Goal: Task Accomplishment & Management: Complete application form

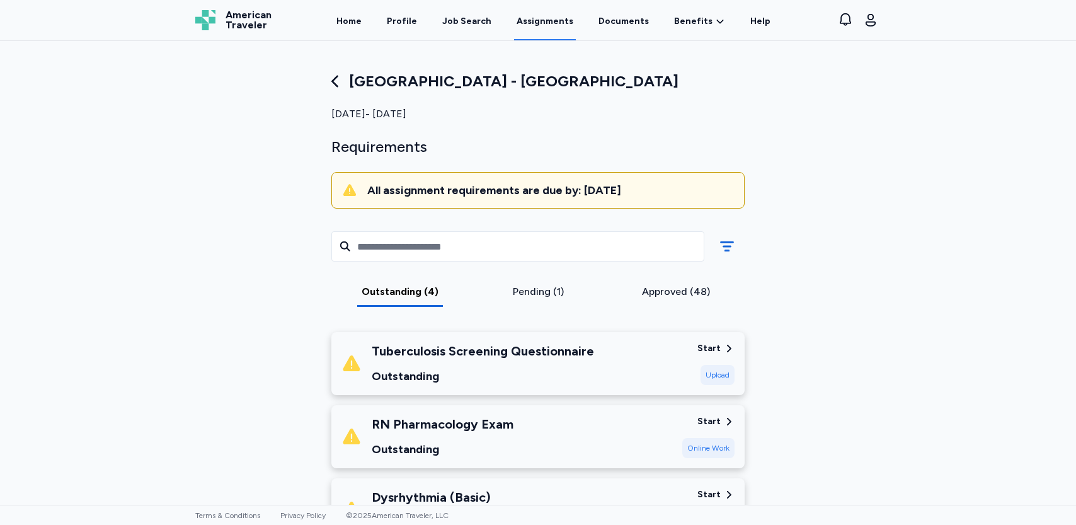
scroll to position [189, 0]
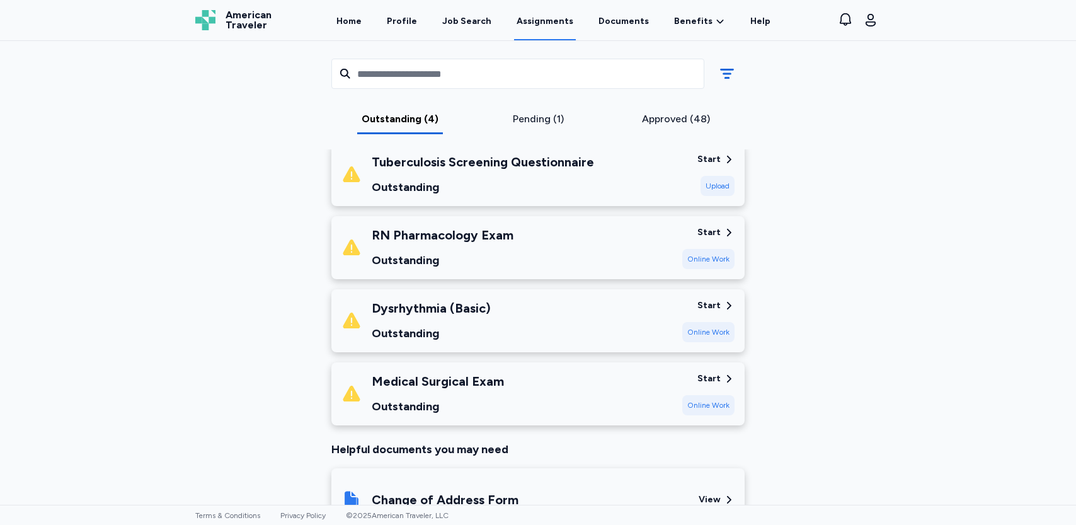
click at [730, 305] on div "Dysrhythmia (Basic) Outstanding Start Online Work" at bounding box center [537, 320] width 413 height 63
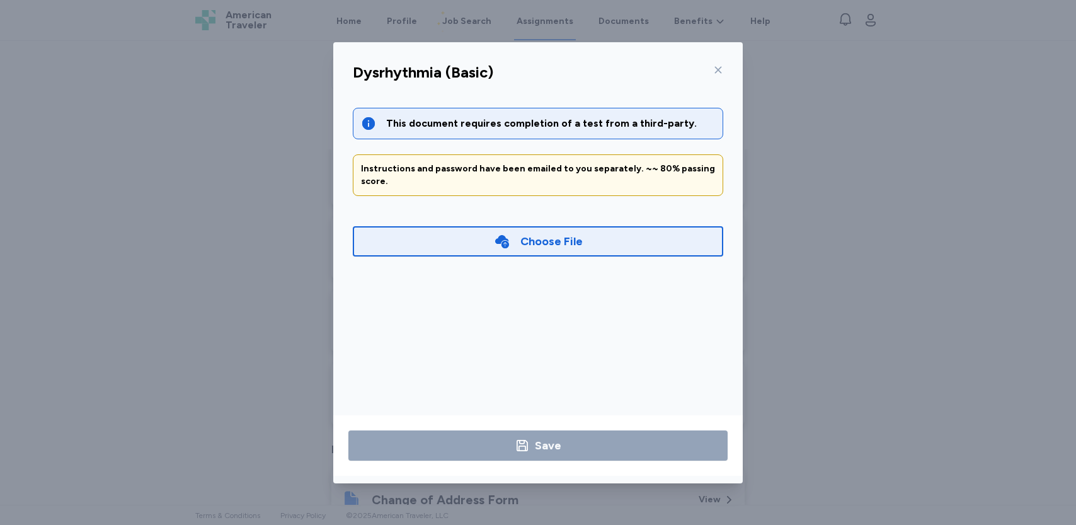
click at [722, 69] on icon at bounding box center [718, 70] width 10 height 10
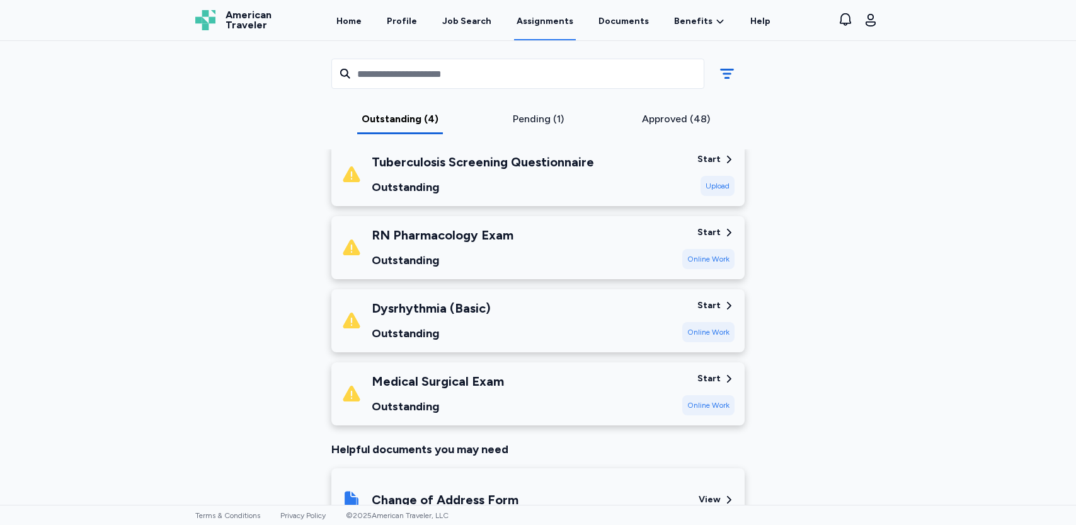
click at [667, 117] on div "Approved (48)" at bounding box center [676, 119] width 128 height 15
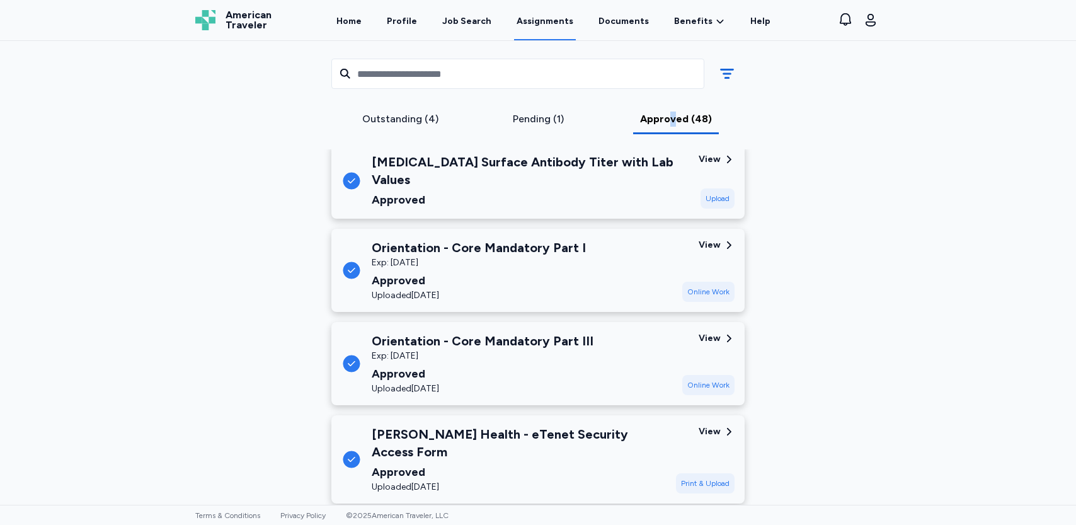
click at [549, 9] on link "Assignments" at bounding box center [545, 20] width 62 height 39
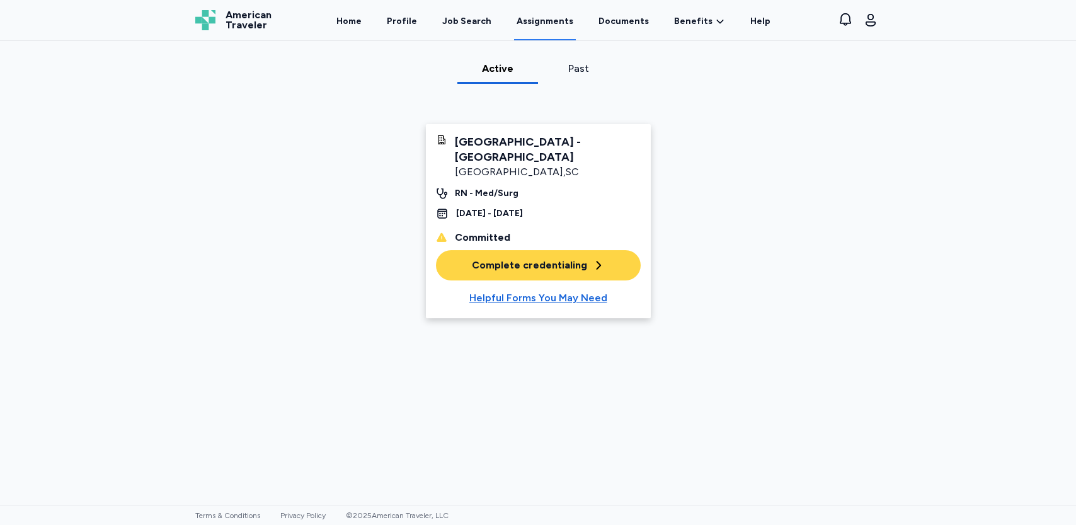
click at [489, 258] on div "Complete credentialing" at bounding box center [538, 265] width 133 height 15
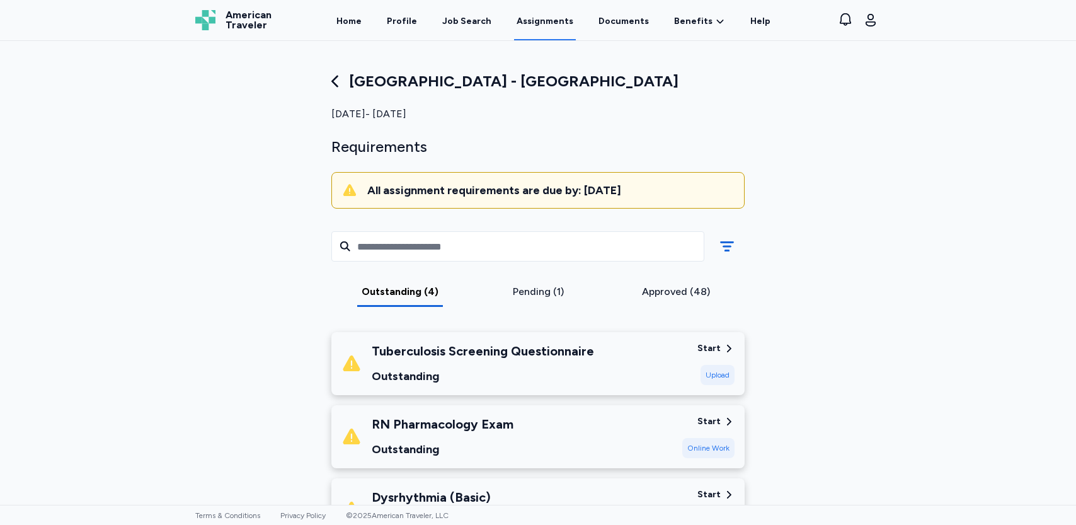
scroll to position [189, 0]
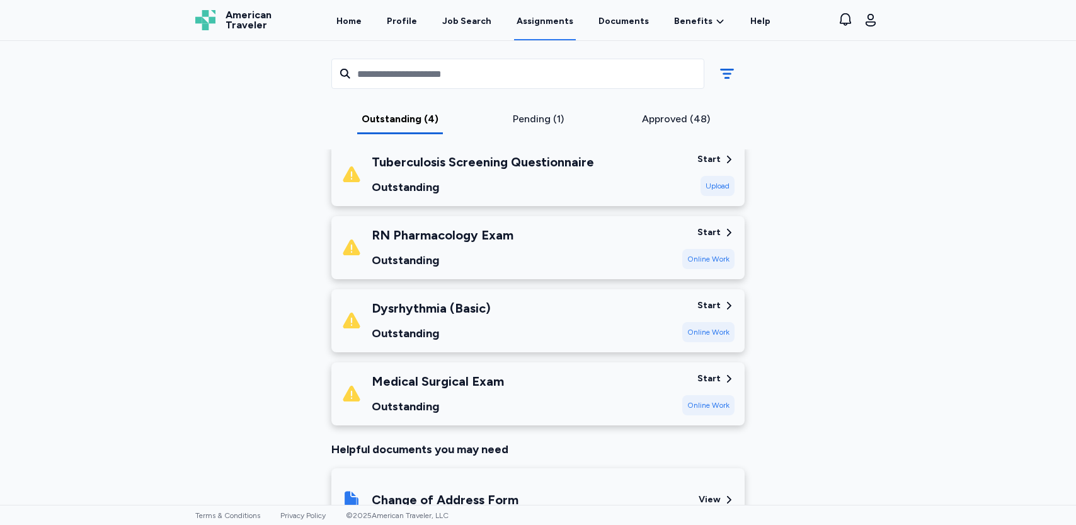
click at [687, 328] on div "Online Work" at bounding box center [708, 332] width 52 height 20
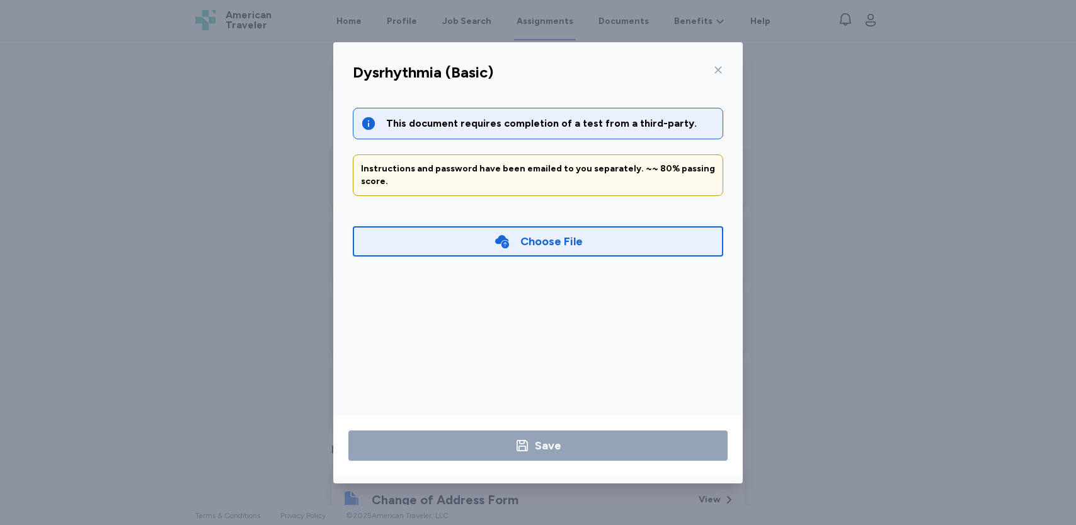
click at [524, 232] on div "Choose File" at bounding box center [551, 241] width 62 height 18
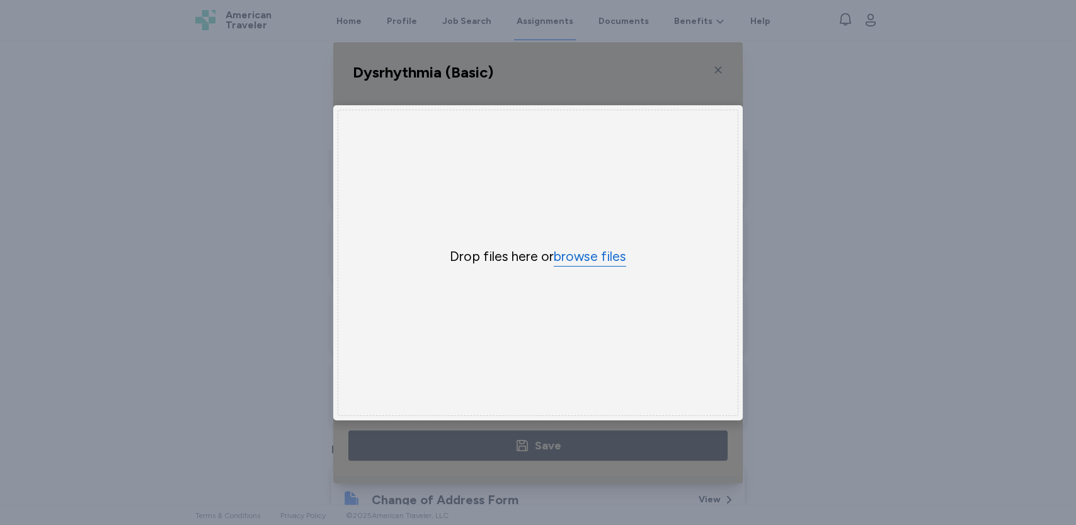
click at [571, 249] on button "browse files" at bounding box center [590, 257] width 72 height 18
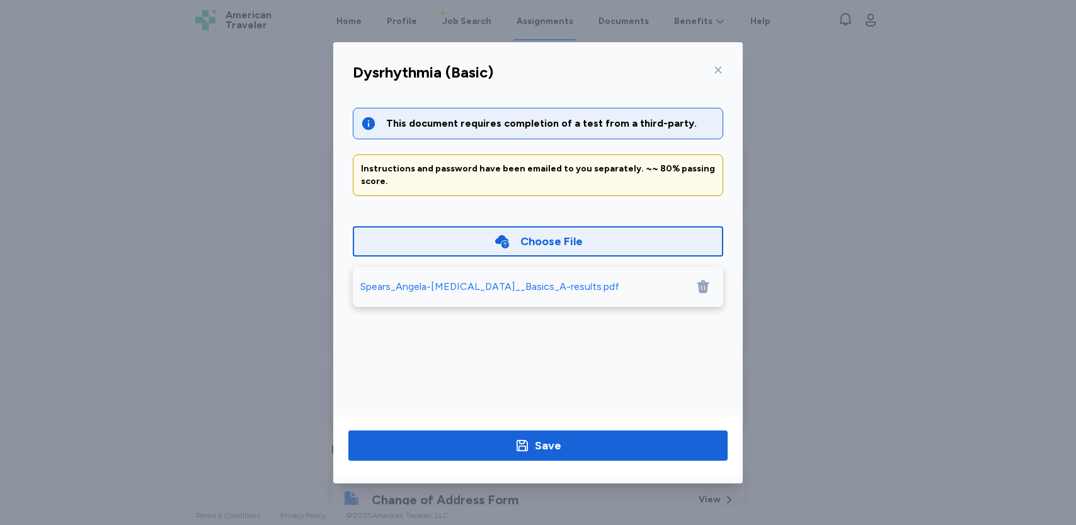
drag, startPoint x: 510, startPoint y: 440, endPoint x: 366, endPoint y: 399, distance: 150.0
click at [440, 442] on span "Save" at bounding box center [537, 446] width 359 height 18
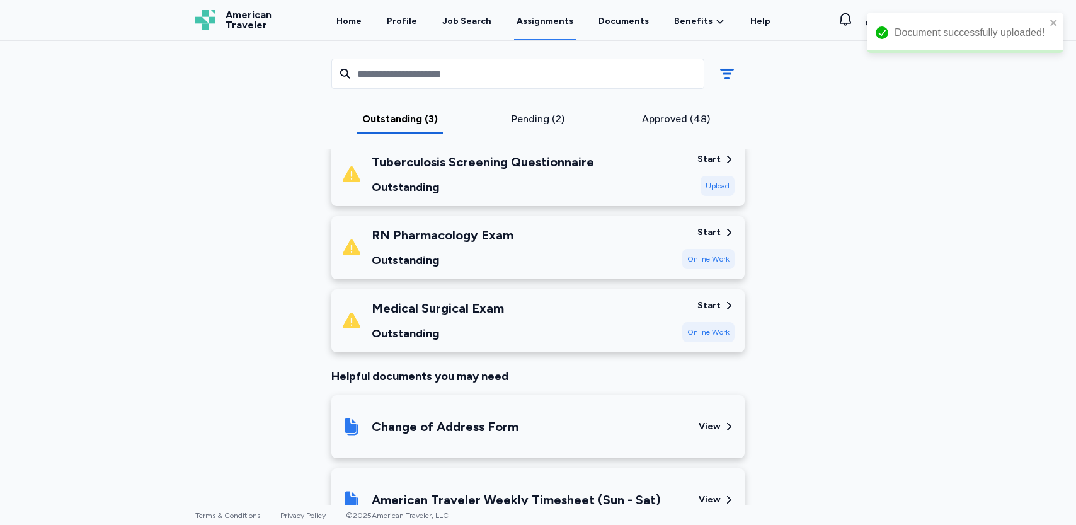
click at [702, 271] on div at bounding box center [537, 262] width 389 height 419
click at [655, 113] on div "Approved (48)" at bounding box center [676, 119] width 128 height 15
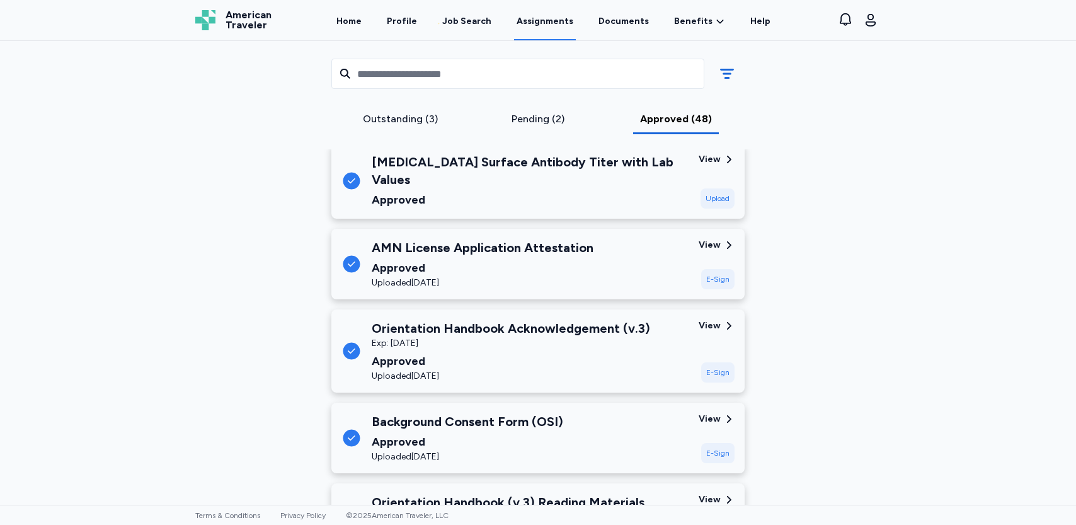
scroll to position [0, 0]
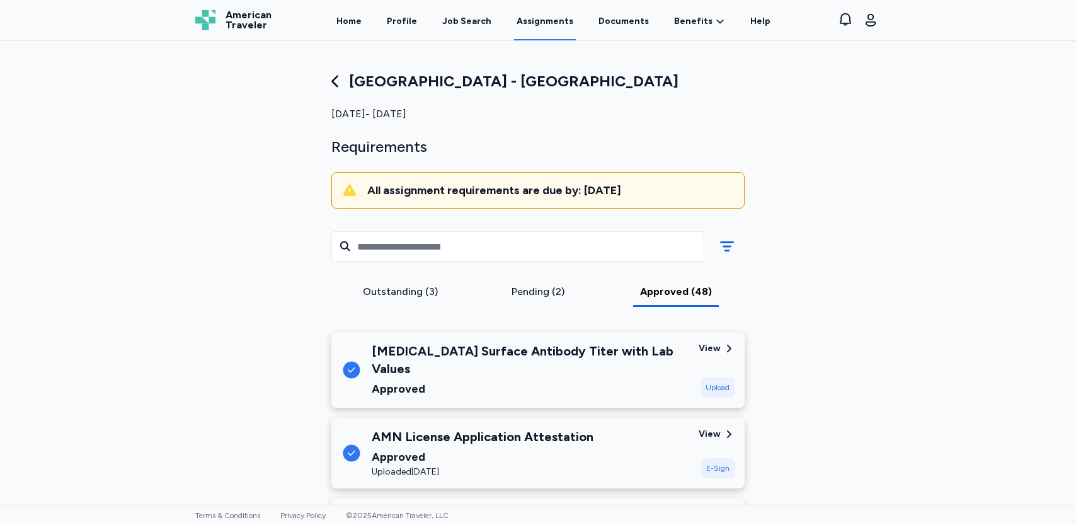
click at [521, 282] on div "Outstanding (3) Pending (2) Approved (48)" at bounding box center [537, 268] width 433 height 108
click at [527, 292] on div "Pending (2)" at bounding box center [538, 291] width 128 height 15
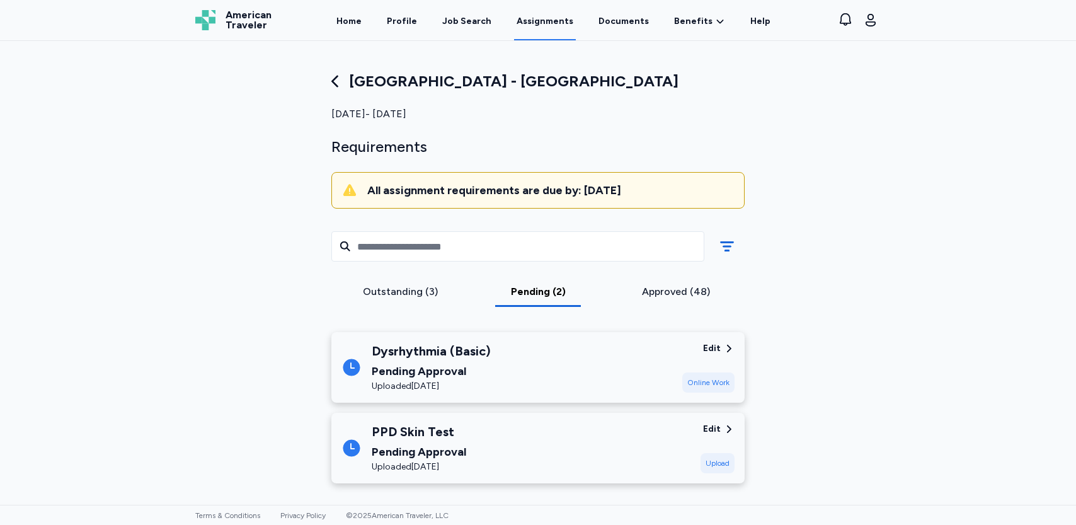
click at [571, 379] on div "Dysrhythmia (Basic) Pending Approval Uploaded Oct 04, 2025" at bounding box center [506, 367] width 331 height 50
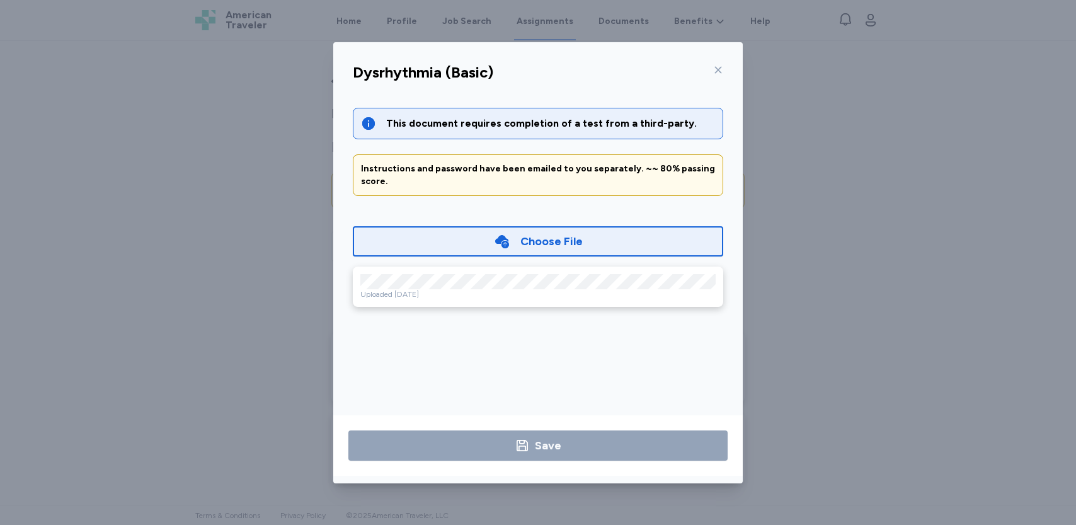
click at [420, 289] on div "Uploaded Oct 04, 2025" at bounding box center [537, 294] width 355 height 10
click at [716, 66] on icon at bounding box center [718, 70] width 10 height 10
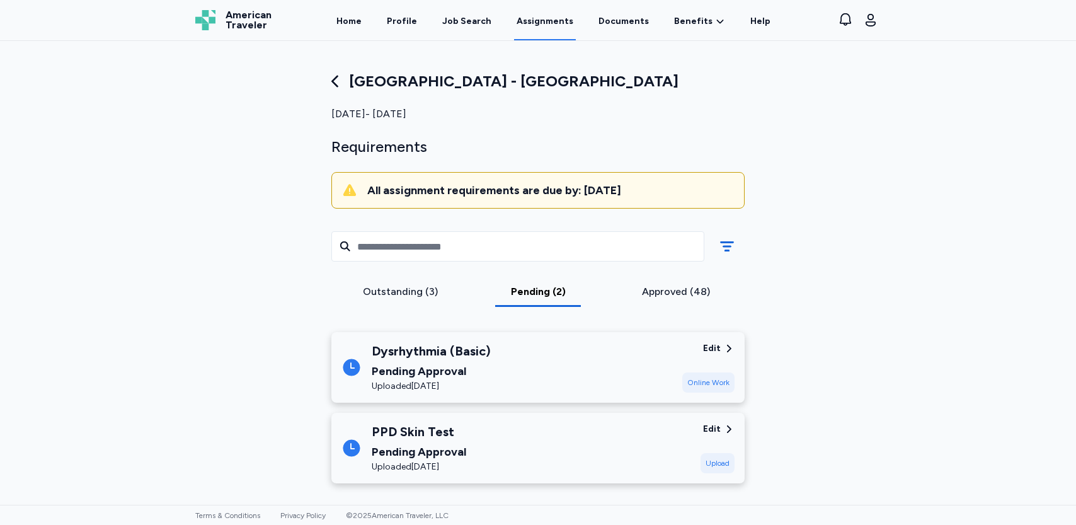
click at [378, 291] on div "Outstanding (3)" at bounding box center [400, 291] width 128 height 15
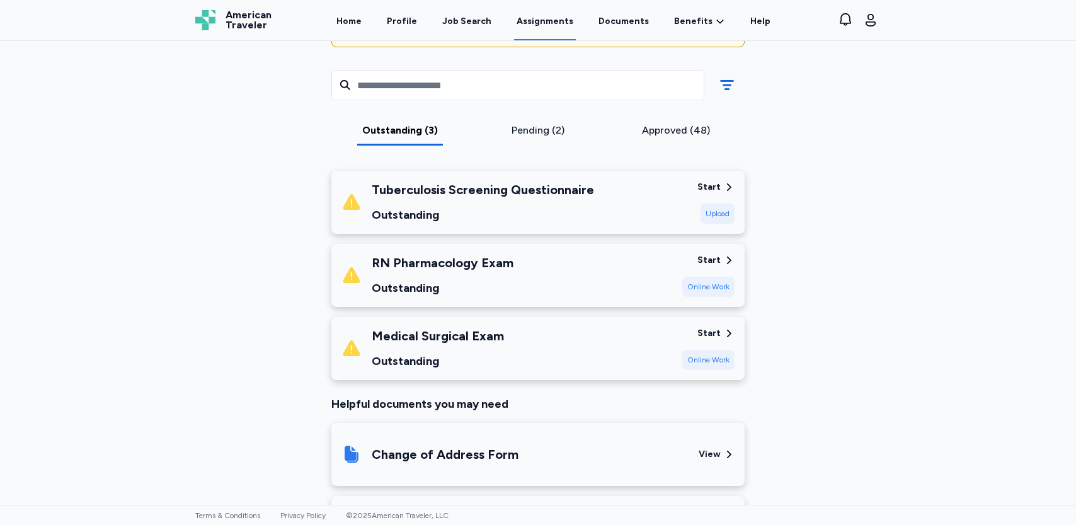
scroll to position [189, 0]
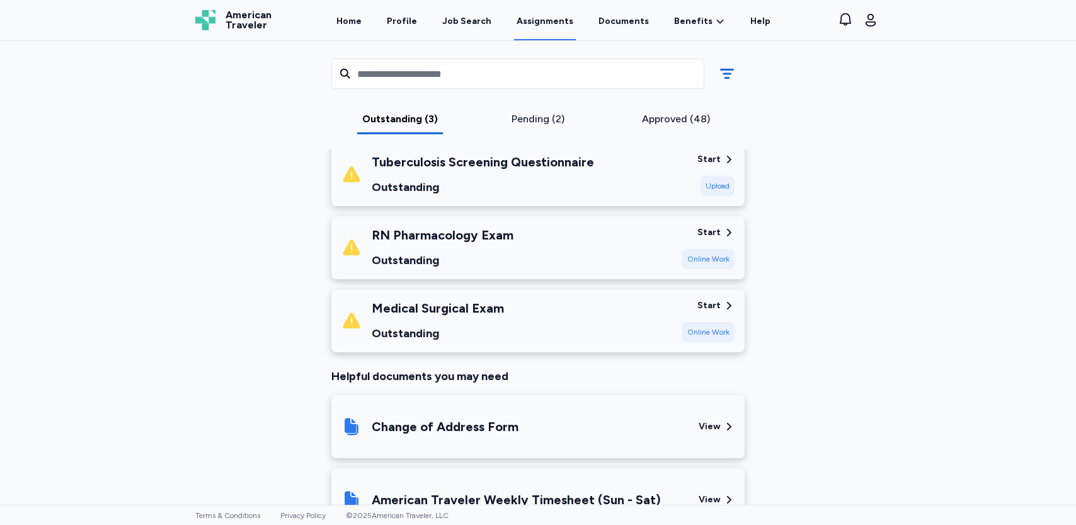
click at [697, 306] on div "Start" at bounding box center [708, 305] width 23 height 13
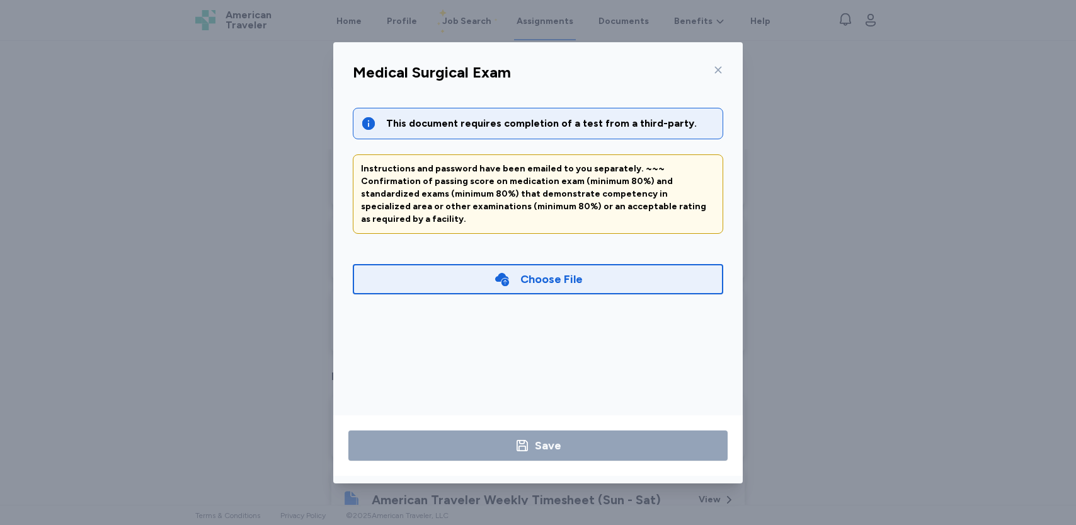
click at [515, 270] on div "Choose File" at bounding box center [538, 279] width 89 height 18
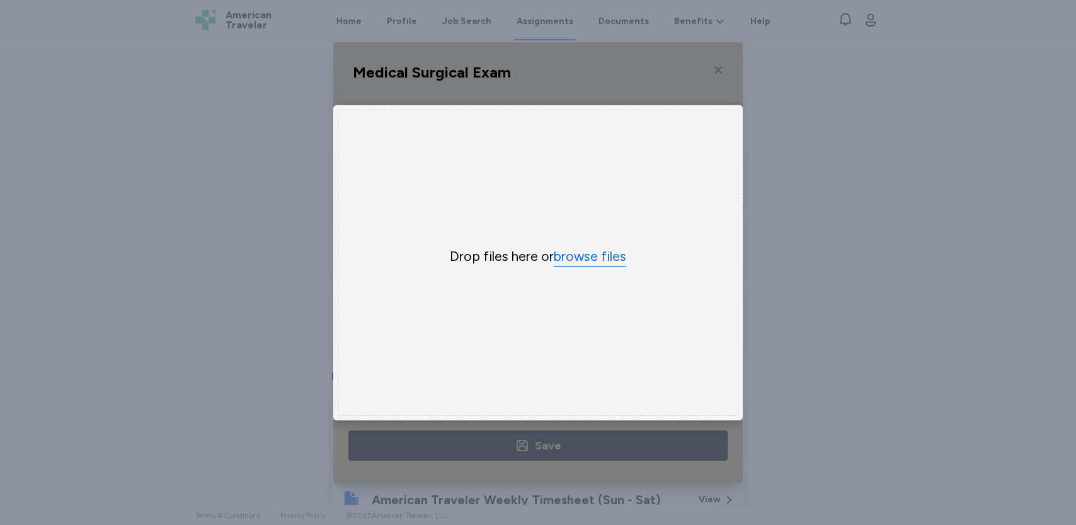
click at [565, 254] on button "browse files" at bounding box center [590, 257] width 72 height 18
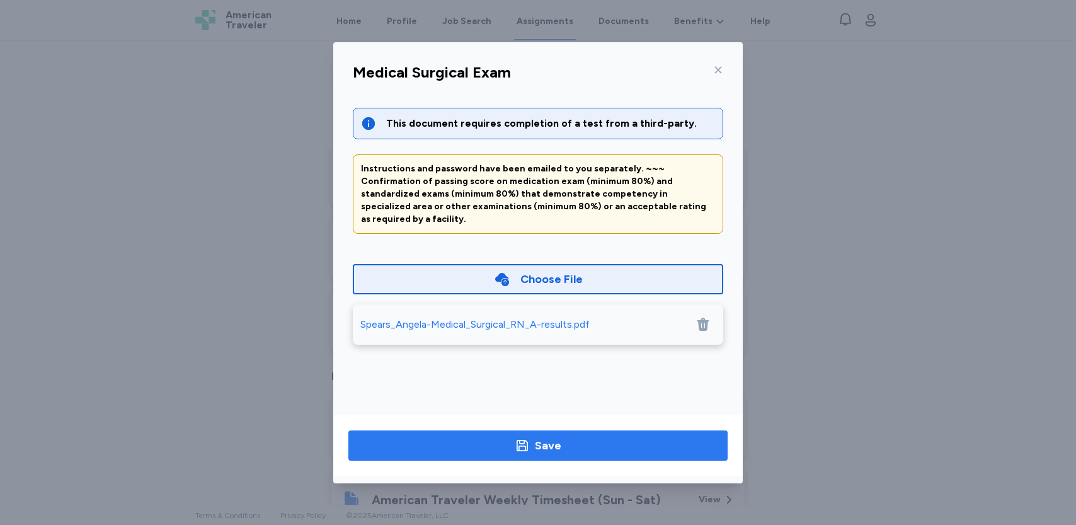
click at [529, 435] on button "Save" at bounding box center [537, 445] width 379 height 30
